Goal: Information Seeking & Learning: Understand process/instructions

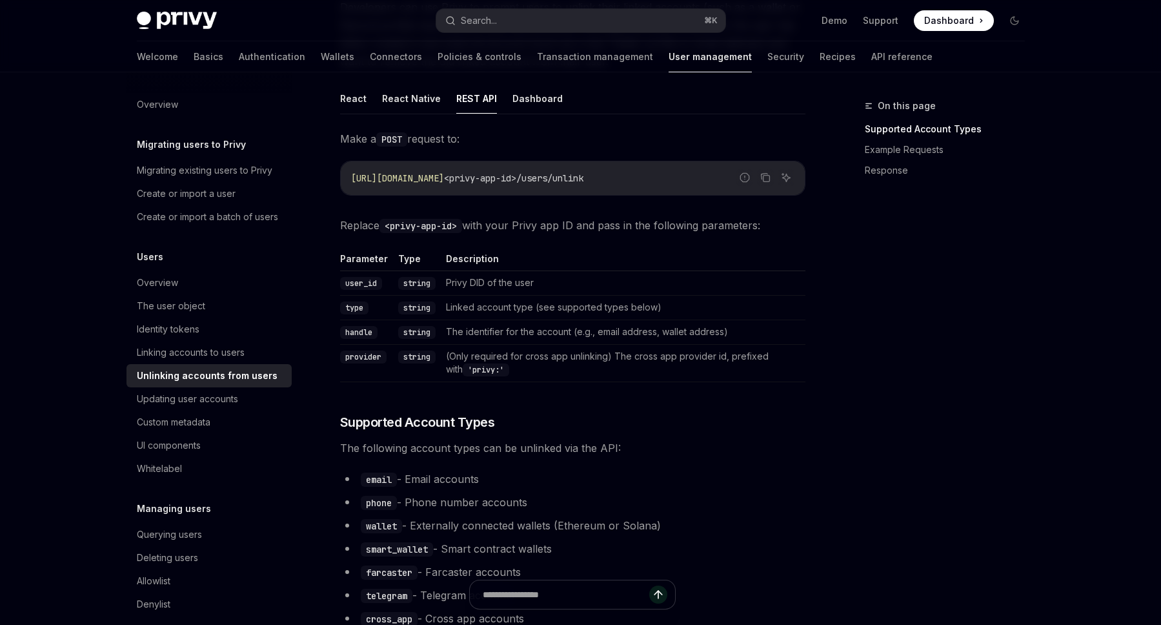
scroll to position [163, 0]
click at [693, 176] on code "https://auth.privy.io/api/v1/apps/ <privy-app-id>/users/unlink" at bounding box center [572, 179] width 443 height 15
drag, startPoint x: 681, startPoint y: 180, endPoint x: 347, endPoint y: 178, distance: 333.6
click at [347, 178] on div "https://auth.privy.io/api/v1/apps/ <privy-app-id>/users/unlink" at bounding box center [573, 180] width 464 height 34
copy span "https://auth.privy.io/api/v1/apps/ <privy-app-id>/users/unlink"
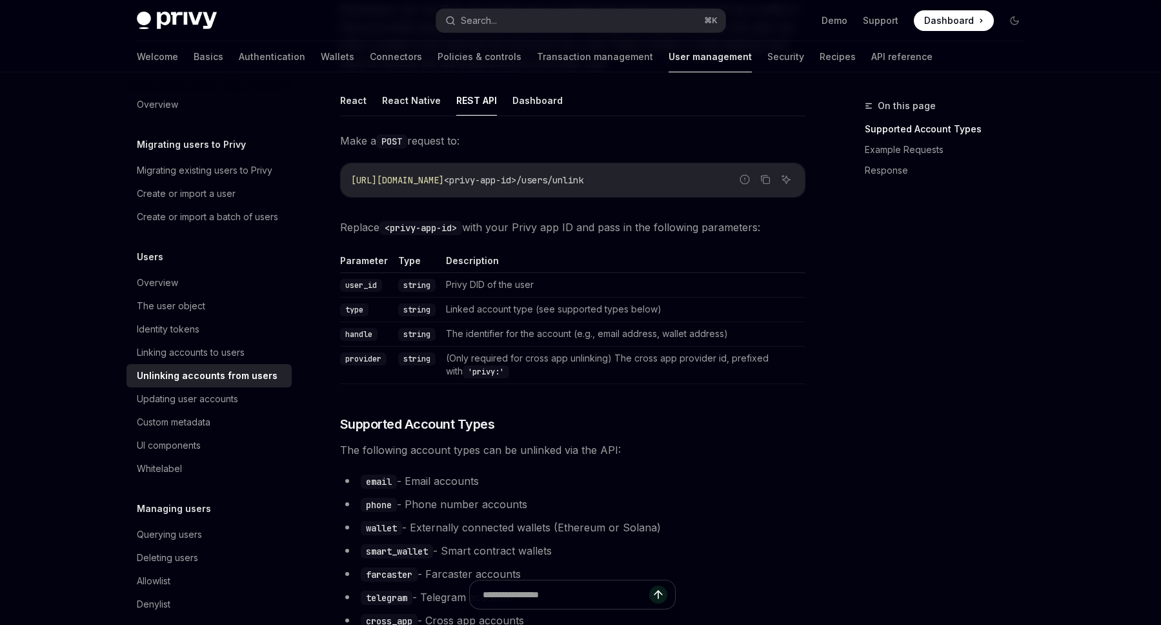
click at [348, 179] on div "https://auth.privy.io/api/v1/apps/ <privy-app-id>/users/unlink" at bounding box center [573, 180] width 464 height 34
drag, startPoint x: 348, startPoint y: 179, endPoint x: 703, endPoint y: 172, distance: 354.3
click at [703, 172] on div "https://auth.privy.io/api/v1/apps/ <privy-app-id>/users/unlink" at bounding box center [573, 180] width 464 height 34
click at [699, 172] on code "https://auth.privy.io/api/v1/apps/ <privy-app-id>/users/unlink" at bounding box center [572, 179] width 443 height 15
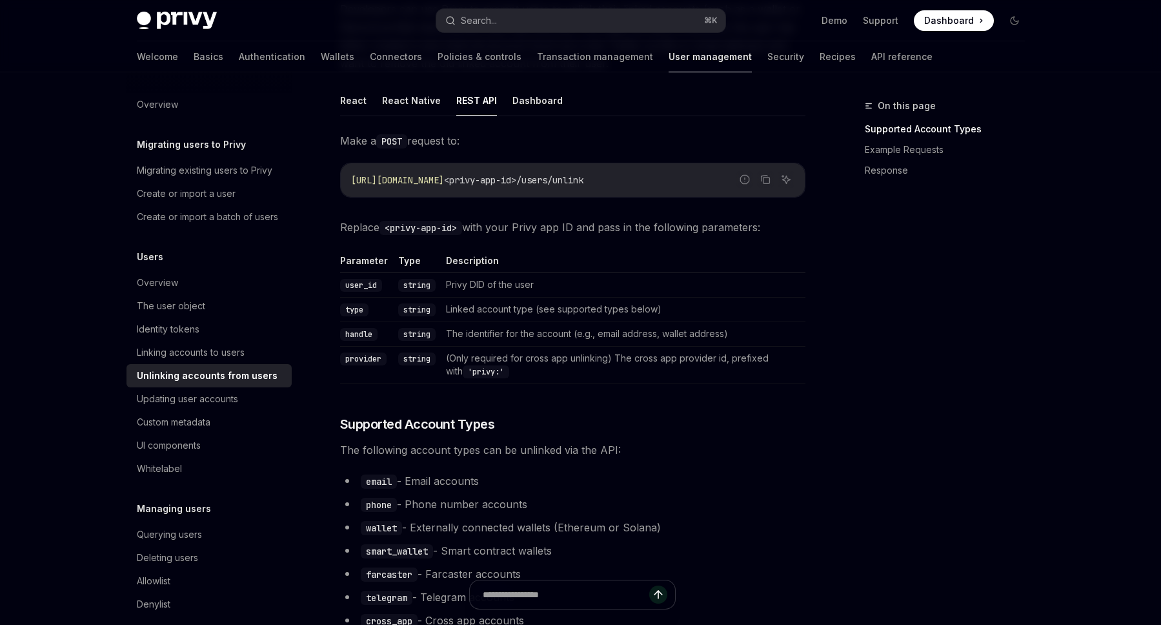
click at [694, 147] on span "Make a POST request to:" at bounding box center [572, 141] width 465 height 18
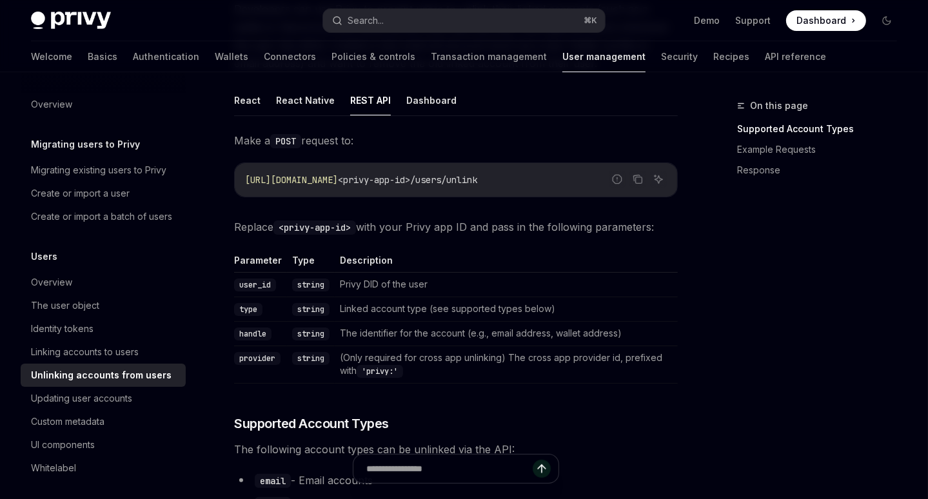
click at [590, 137] on span "Make a POST request to:" at bounding box center [456, 141] width 444 height 18
type textarea "*"
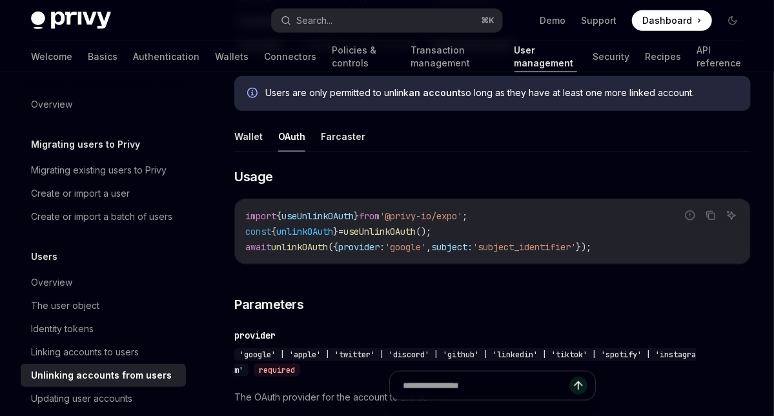
scroll to position [567, 0]
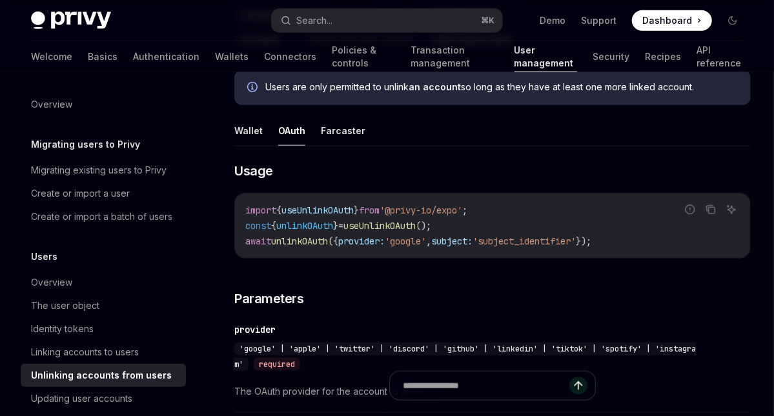
click at [324, 243] on span "unlinkOAuth" at bounding box center [299, 242] width 57 height 12
click at [250, 133] on button "Wallet" at bounding box center [248, 130] width 28 height 30
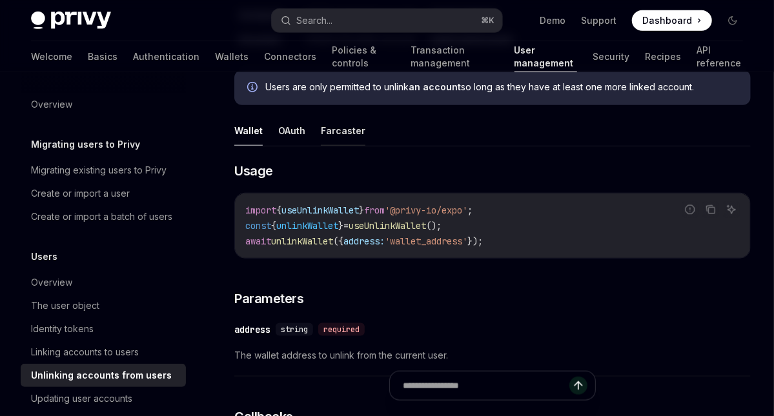
click at [336, 126] on button "Farcaster" at bounding box center [343, 130] width 45 height 30
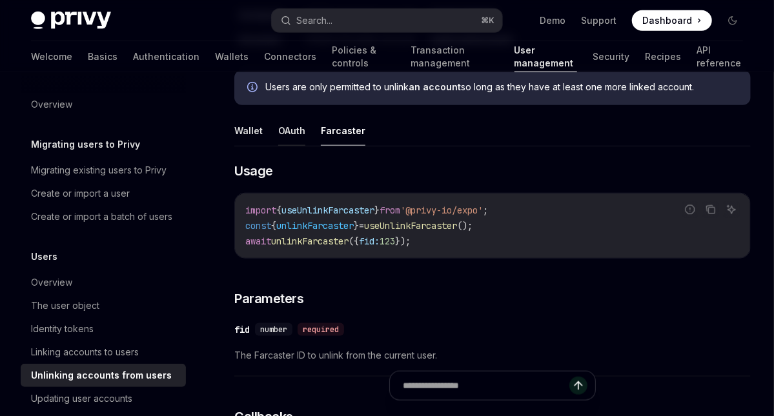
click at [292, 127] on button "OAuth" at bounding box center [291, 130] width 27 height 30
type textarea "*"
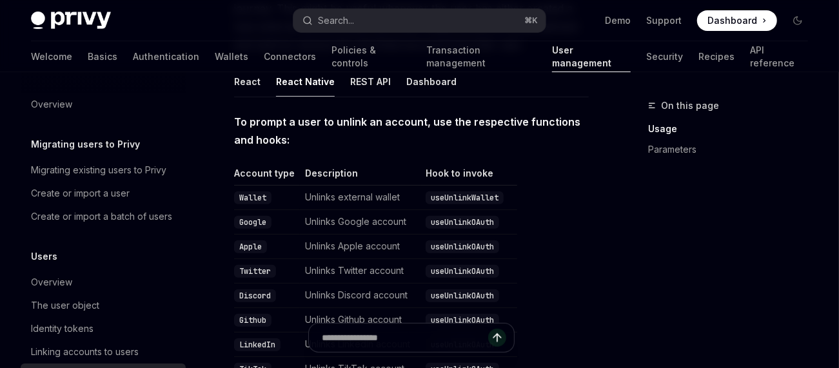
scroll to position [230, 0]
